Goal: Task Accomplishment & Management: Use online tool/utility

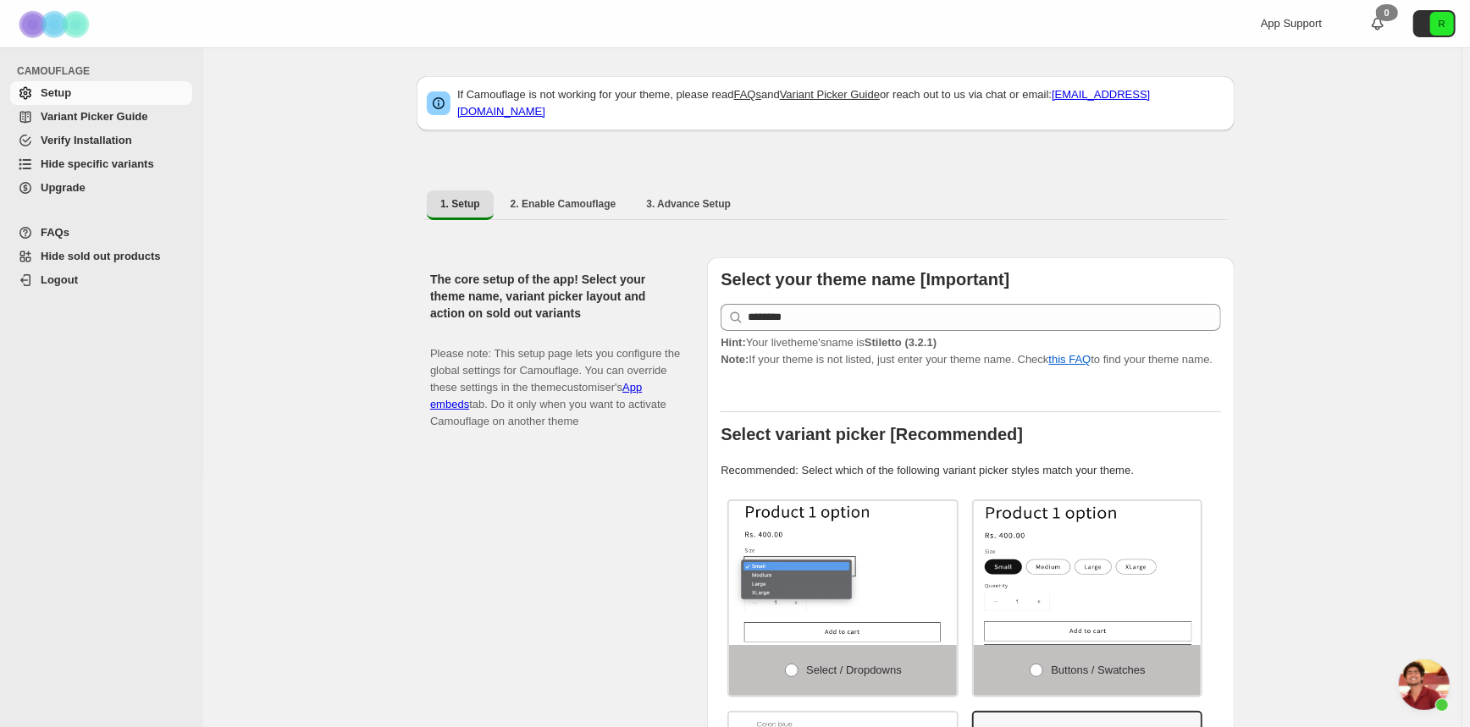
scroll to position [352, 0]
click at [140, 256] on span "Hide sold out products" at bounding box center [101, 256] width 120 height 13
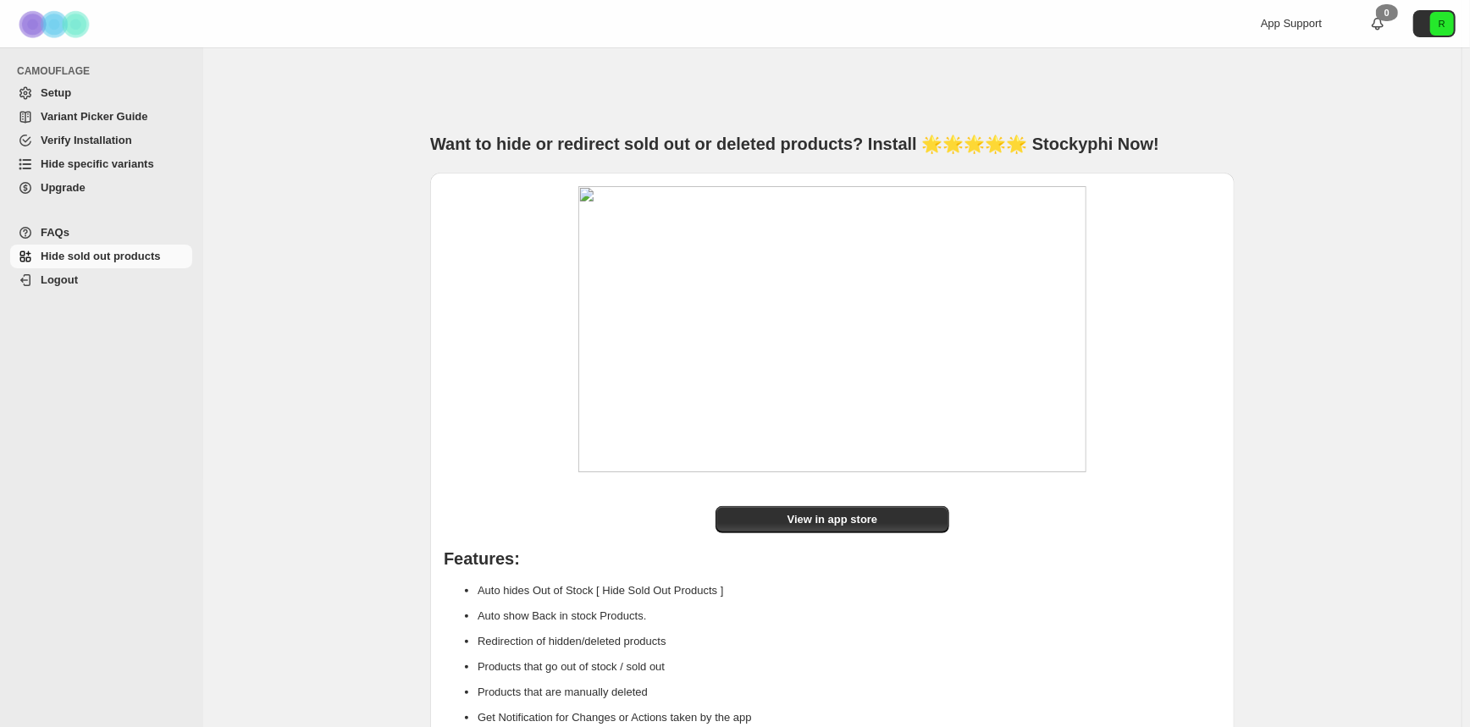
click at [101, 118] on span "Variant Picker Guide" at bounding box center [94, 116] width 107 height 13
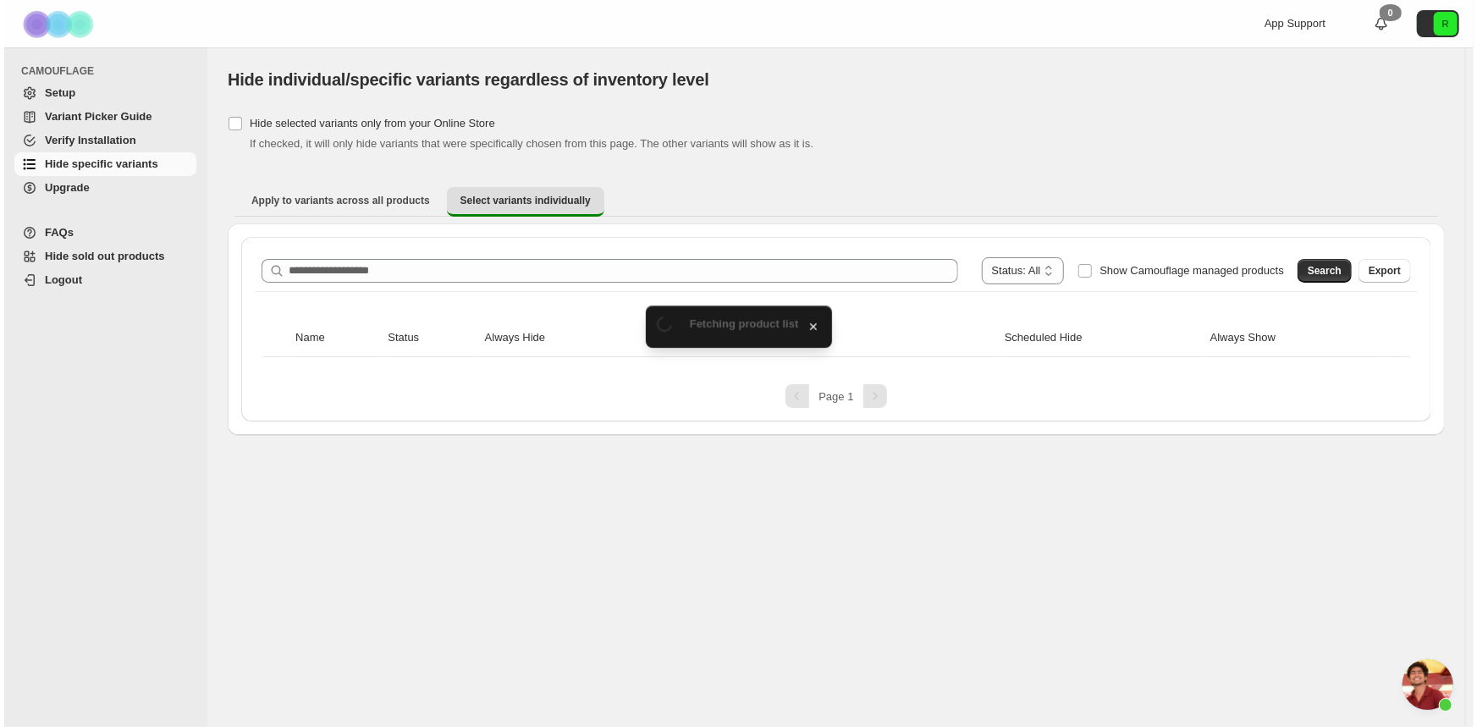
scroll to position [352, 0]
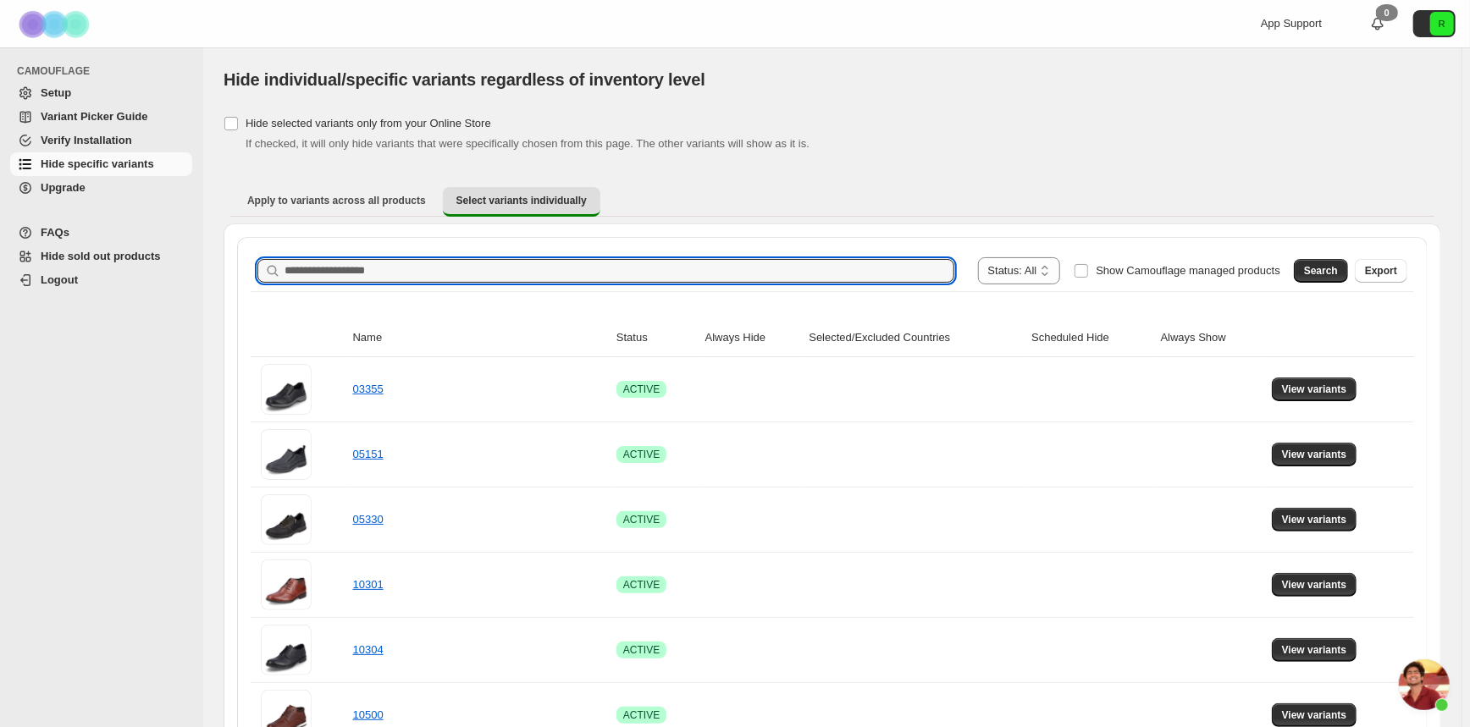
click at [602, 260] on input "Search product name" at bounding box center [619, 271] width 670 height 24
paste input "*****"
click at [1328, 262] on button "Search" at bounding box center [1321, 271] width 54 height 24
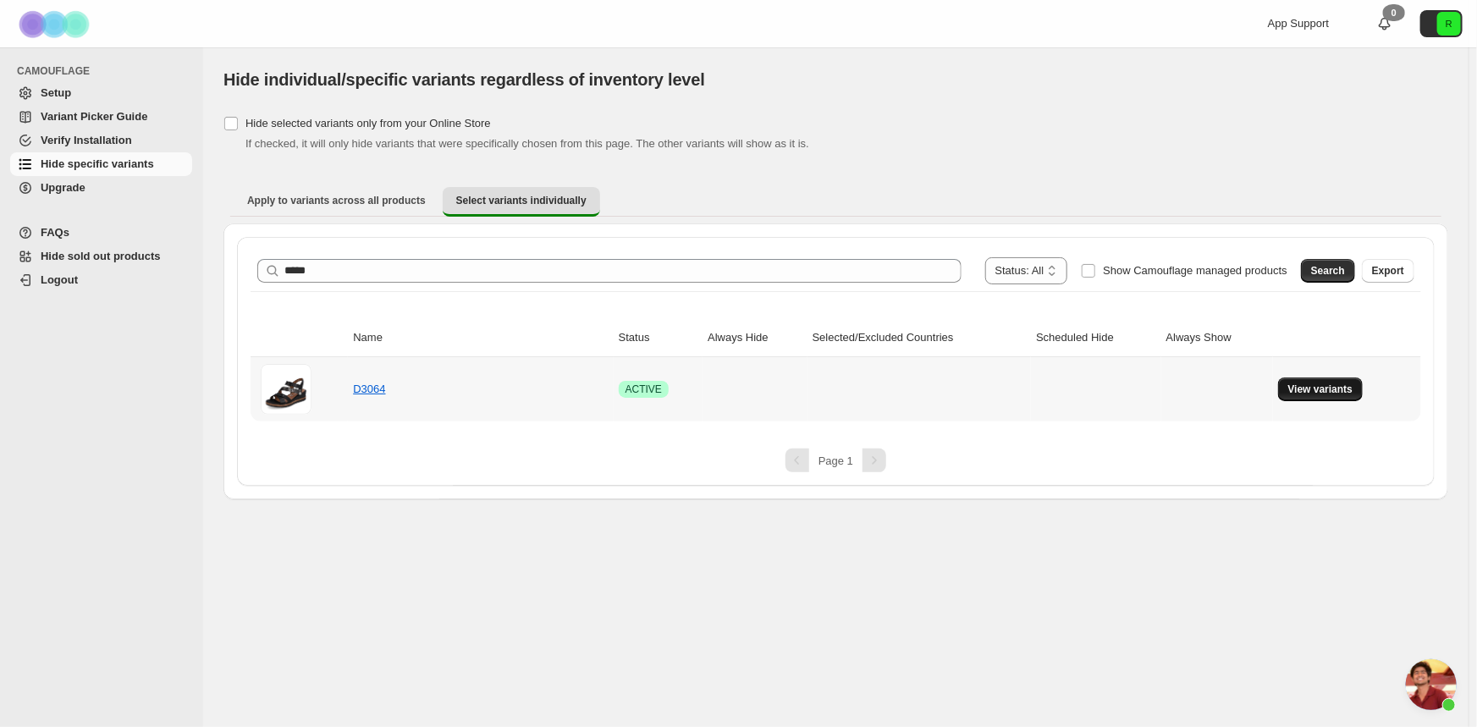
click at [1320, 389] on span "View variants" at bounding box center [1321, 390] width 65 height 14
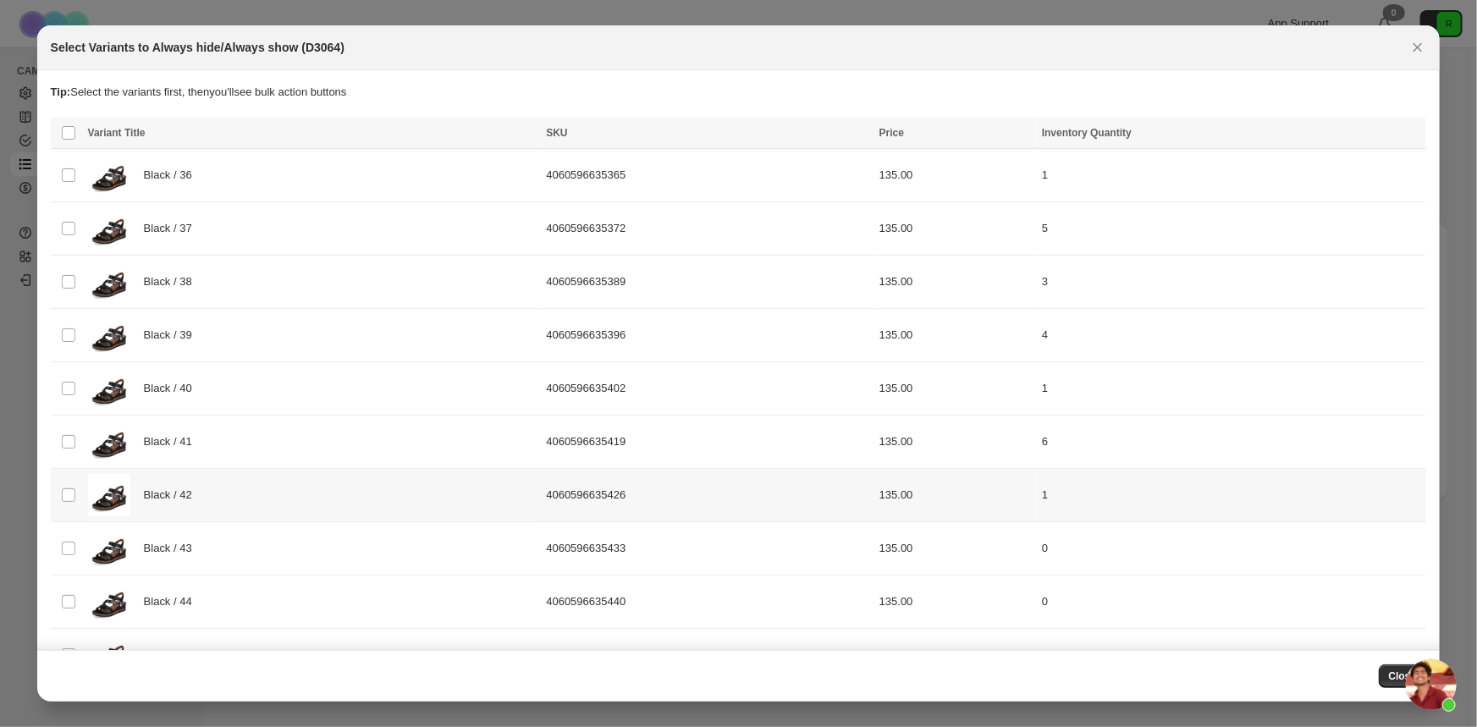
click at [198, 491] on span "Black / 42" at bounding box center [173, 495] width 58 height 17
click at [218, 384] on div "Black / 40" at bounding box center [312, 388] width 449 height 42
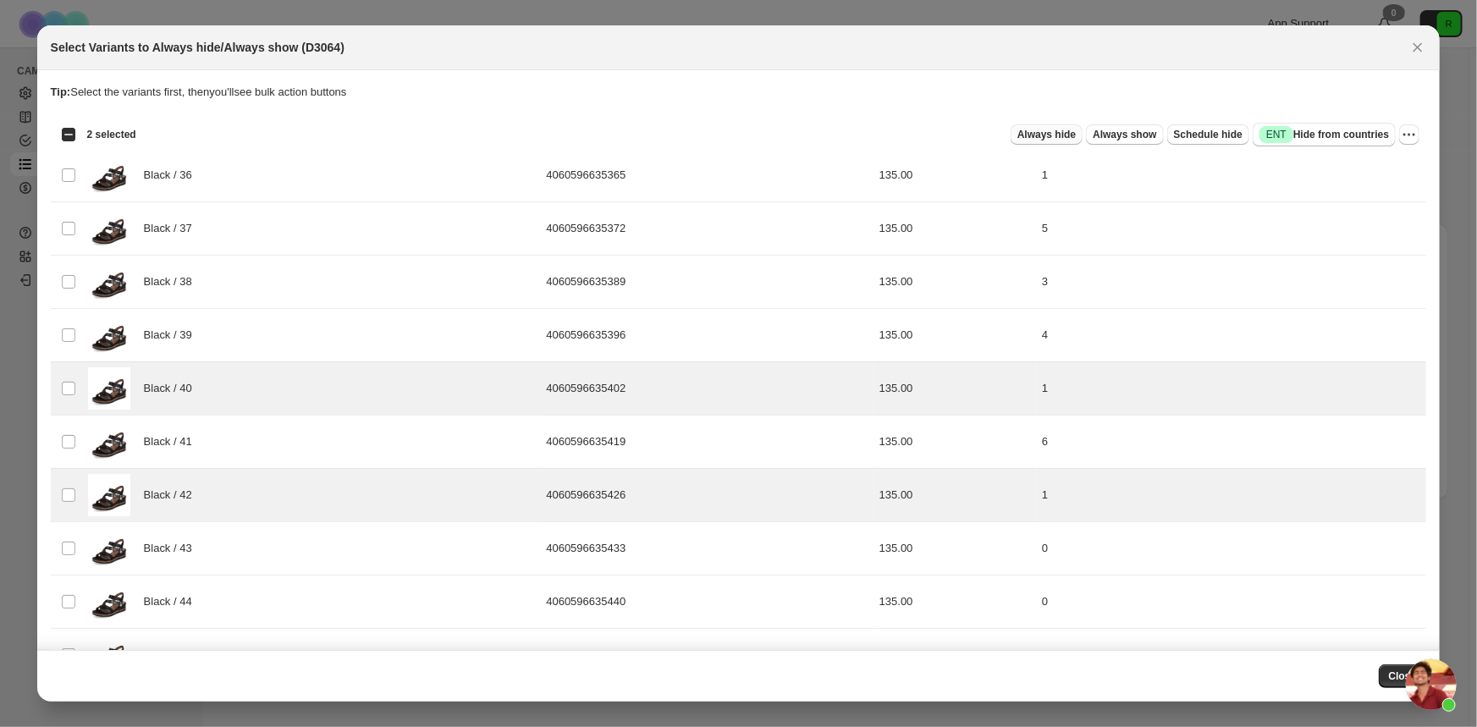
click at [1052, 135] on span "Always hide" at bounding box center [1047, 135] width 58 height 14
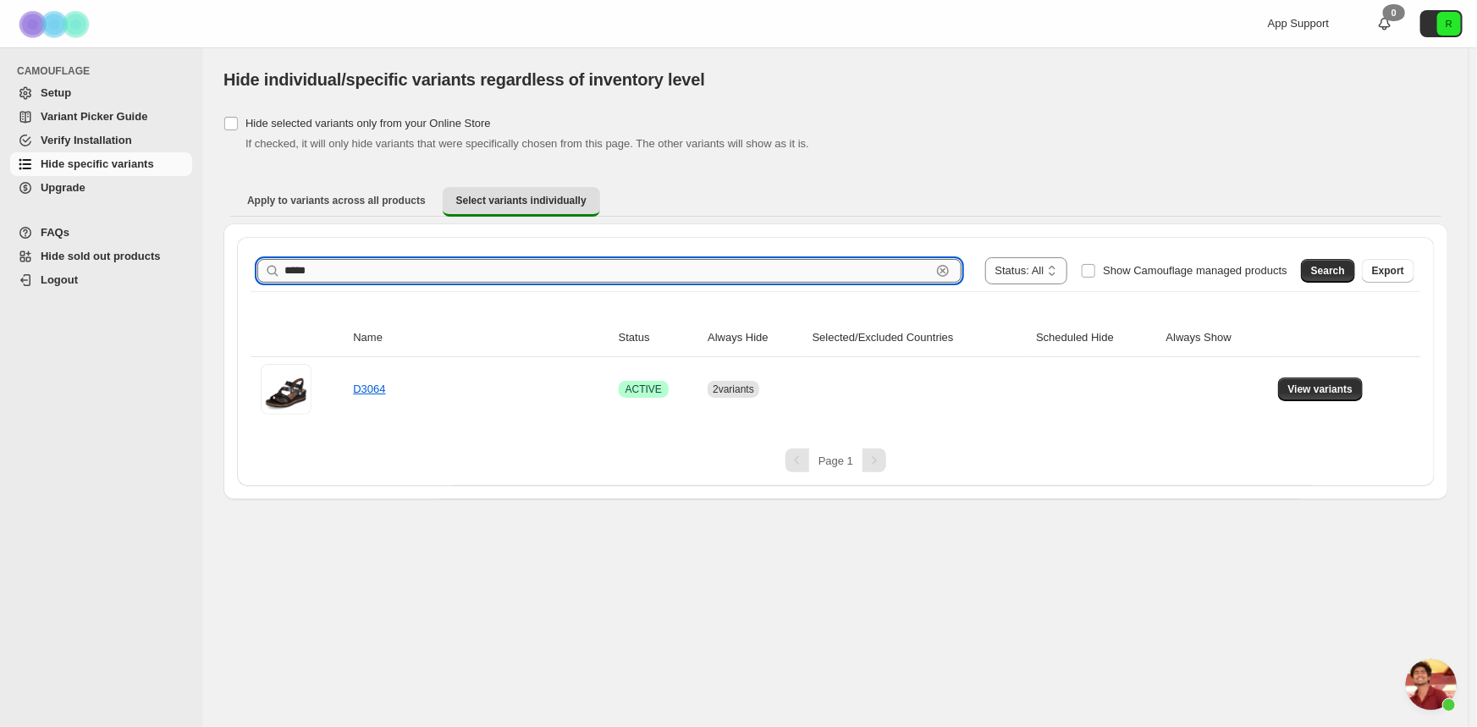
click at [589, 269] on input "*****" at bounding box center [607, 271] width 647 height 24
type input "*****"
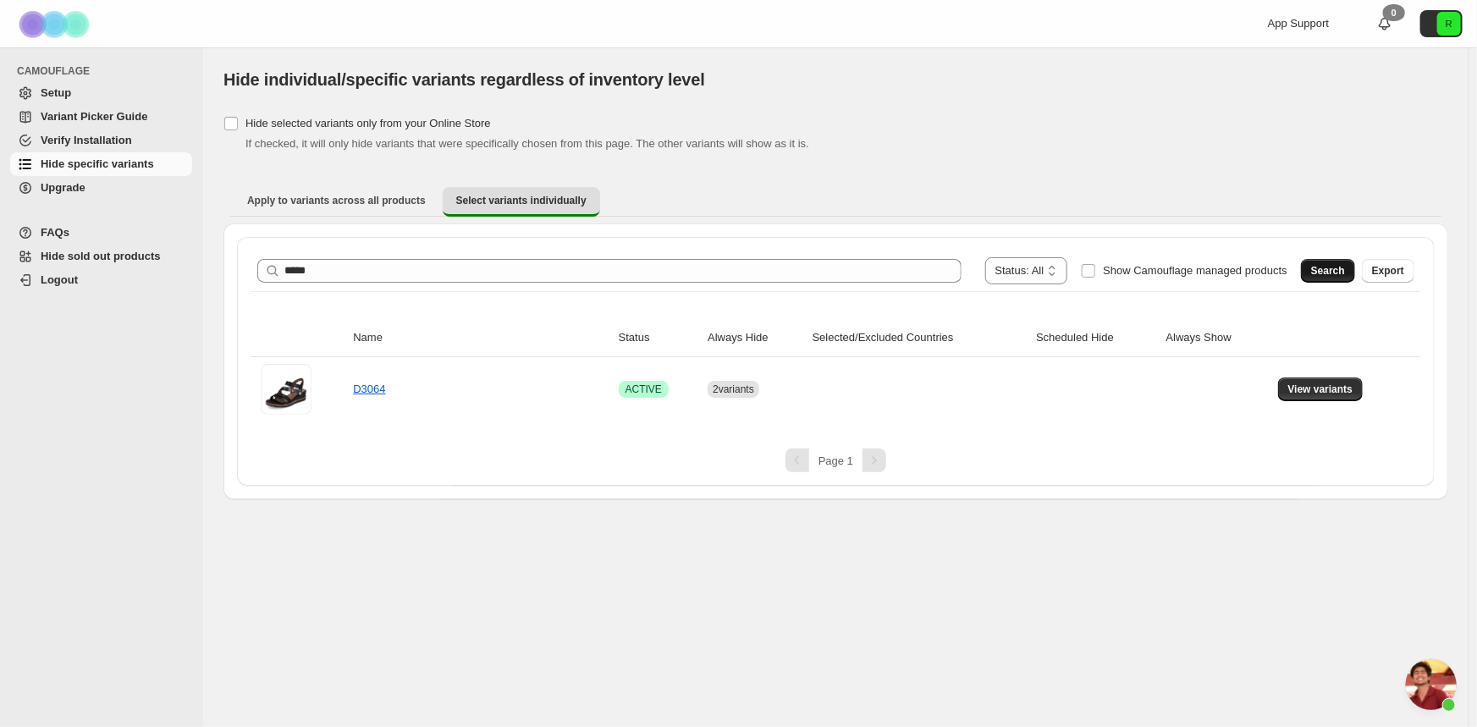
drag, startPoint x: 1304, startPoint y: 268, endPoint x: 1336, endPoint y: 270, distance: 32.2
click at [1317, 270] on div "Search Export" at bounding box center [1354, 268] width 120 height 34
click at [1336, 269] on span "Search" at bounding box center [1328, 271] width 34 height 14
click at [1332, 391] on span "View variants" at bounding box center [1321, 390] width 65 height 14
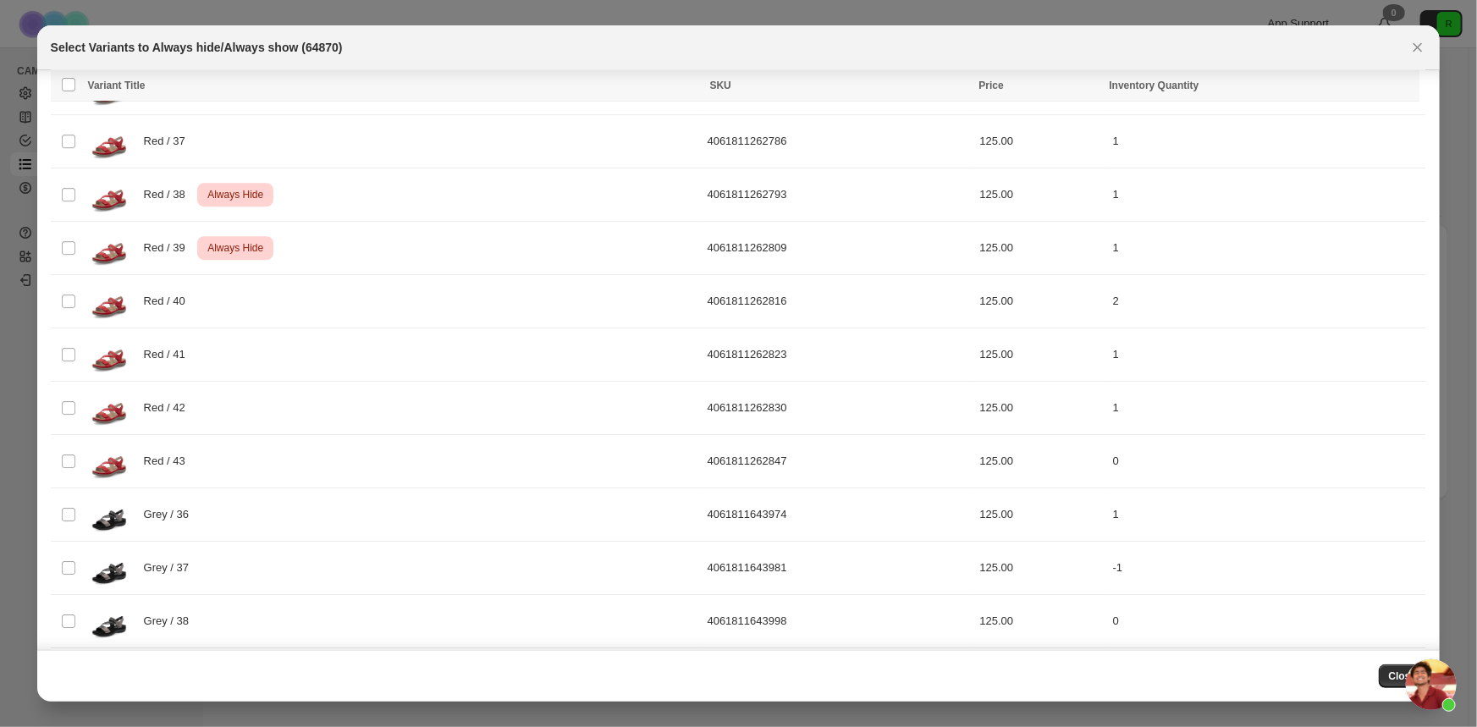
scroll to position [2416, 0]
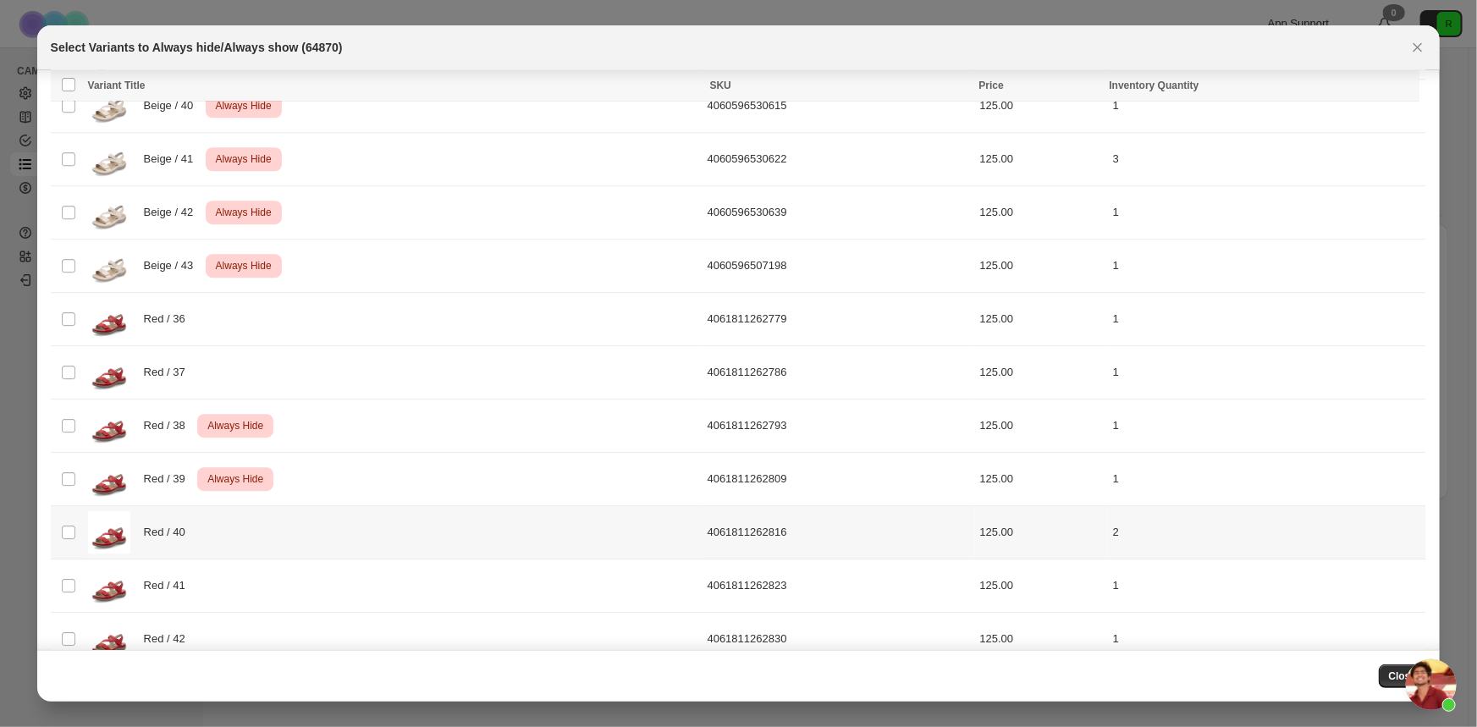
click at [288, 529] on div "Red / 40" at bounding box center [393, 532] width 610 height 42
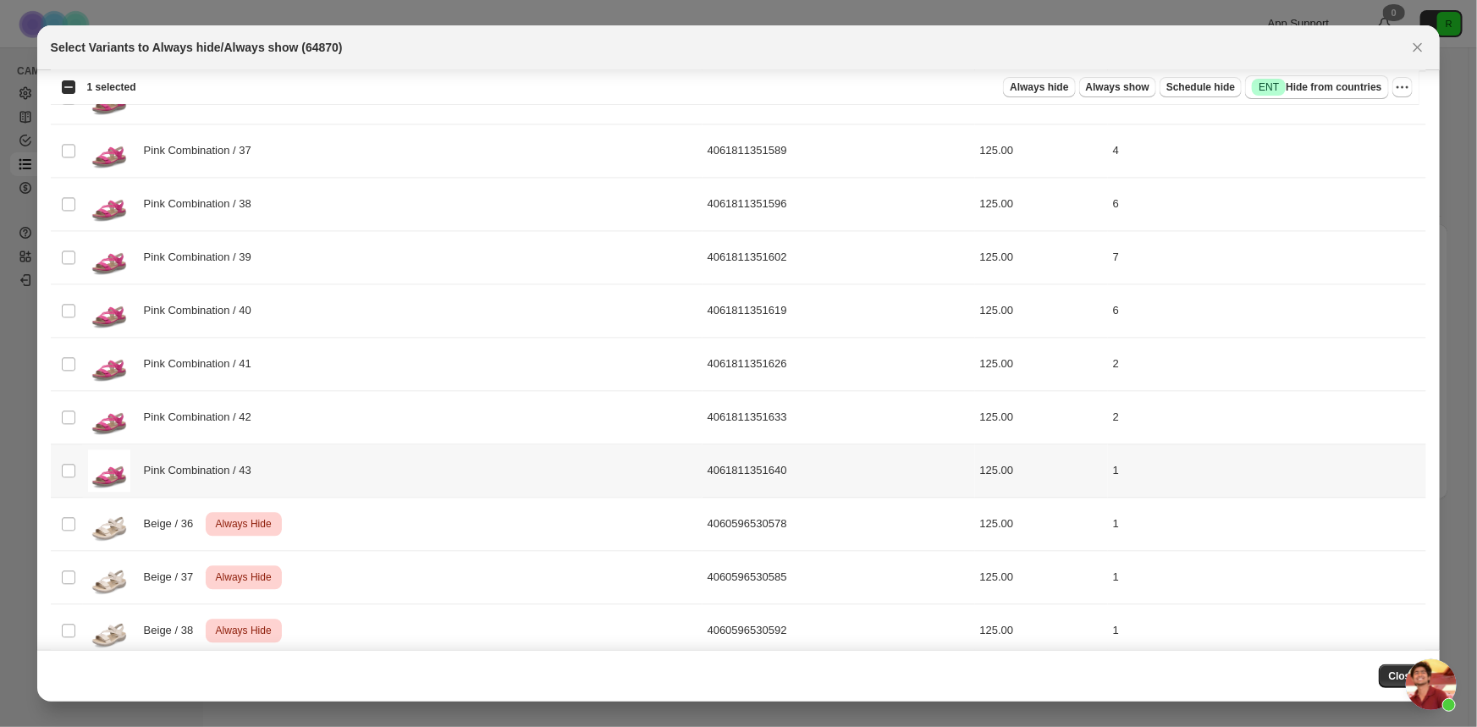
scroll to position [1647, 0]
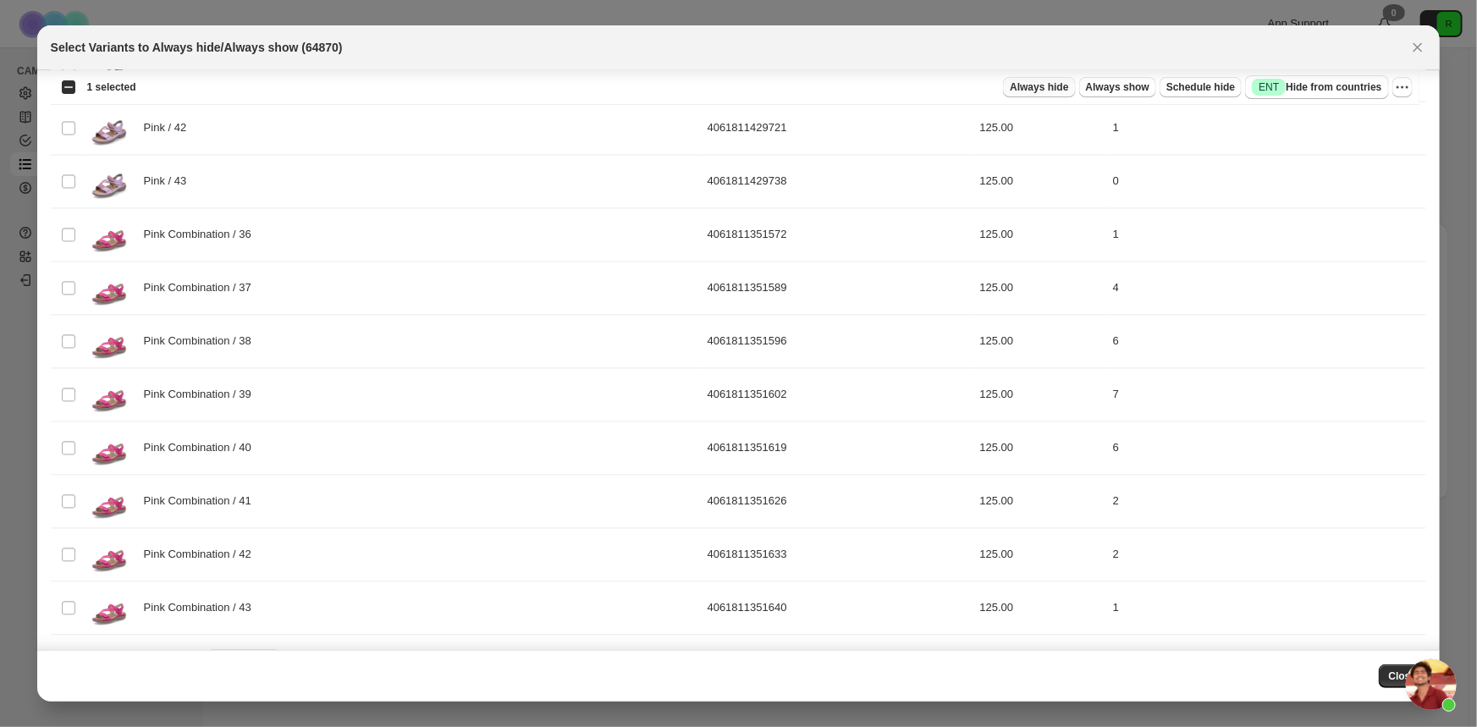
click at [1049, 91] on span "Always hide" at bounding box center [1039, 87] width 58 height 14
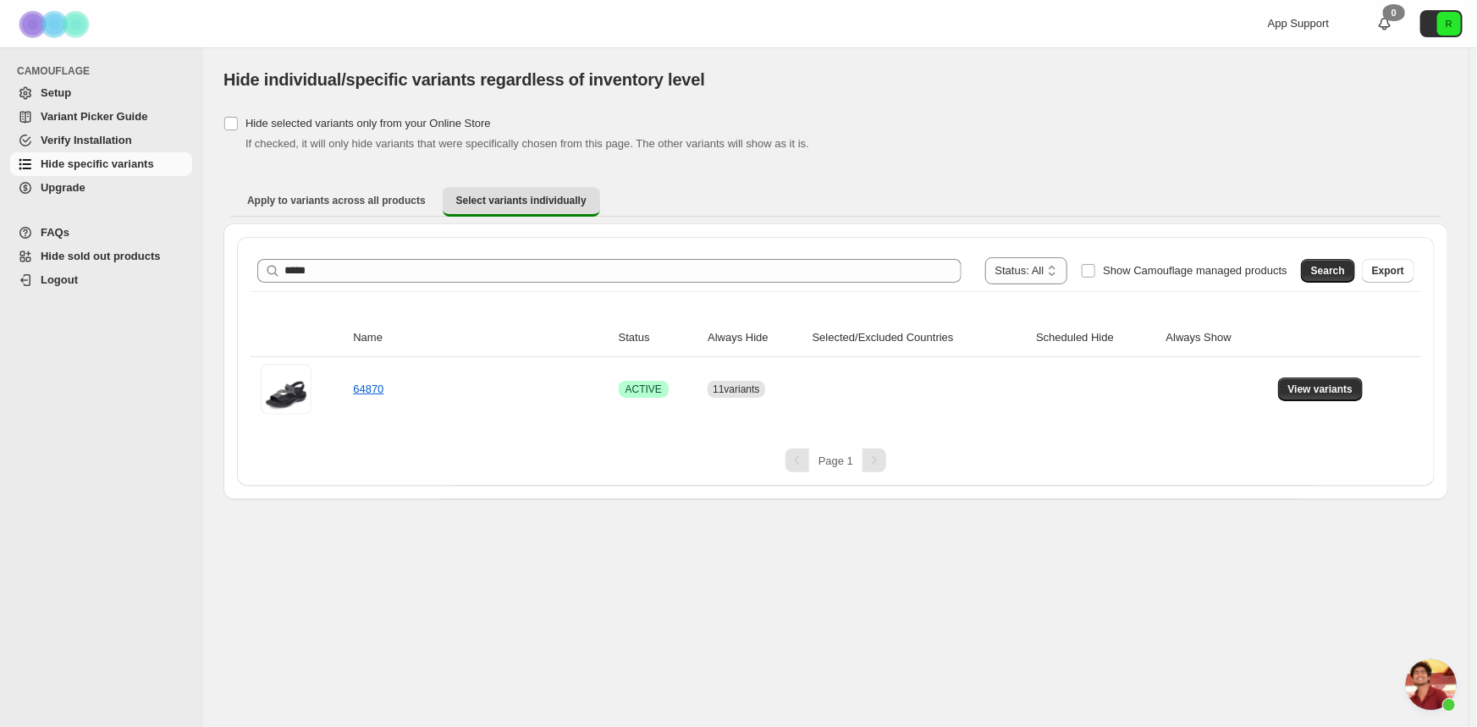
click at [119, 162] on span "Hide specific variants" at bounding box center [97, 163] width 113 height 13
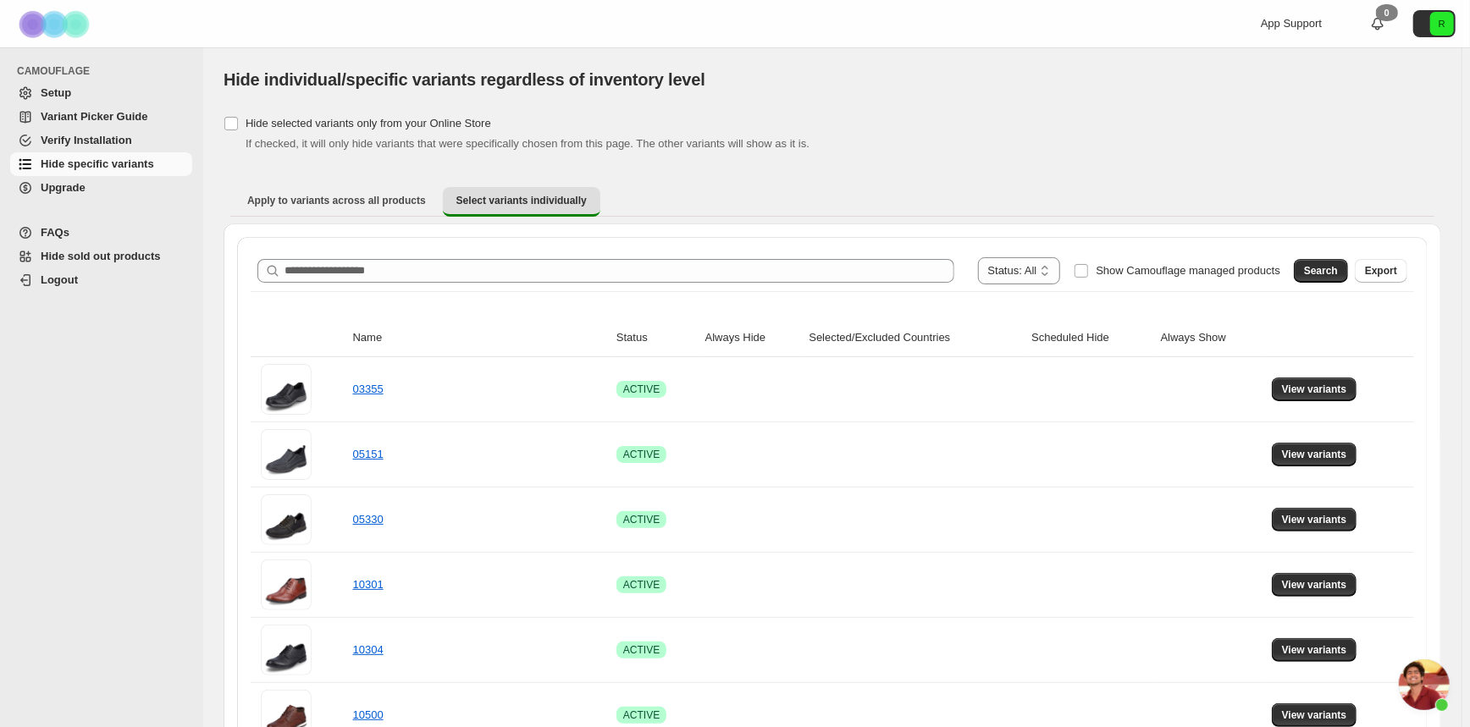
scroll to position [352, 0]
